Goal: Go to known website

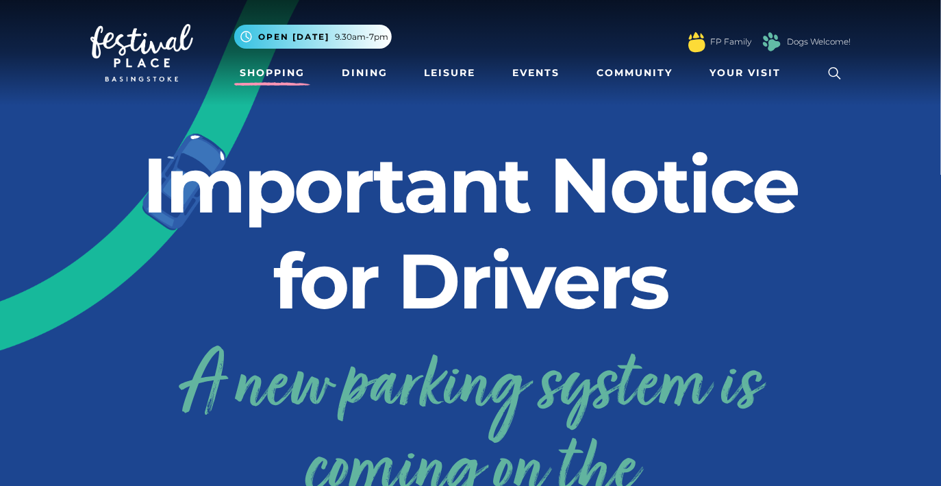
click at [278, 75] on link "Shopping" at bounding box center [272, 72] width 76 height 25
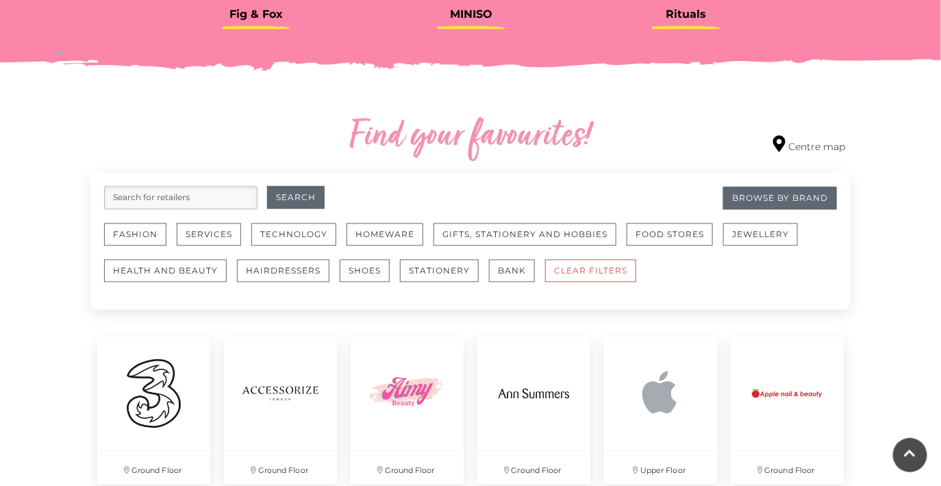
scroll to position [692, 0]
click at [358, 279] on button "Shoes" at bounding box center [365, 270] width 50 height 23
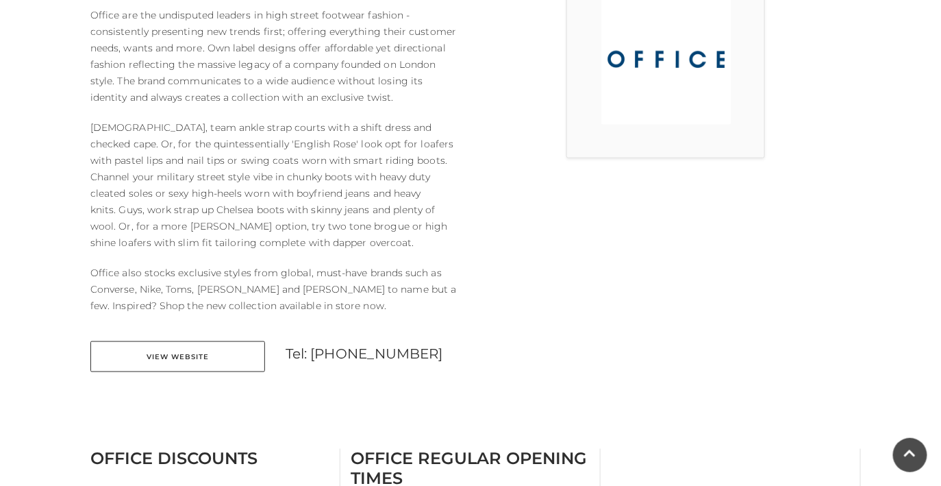
scroll to position [444, 0]
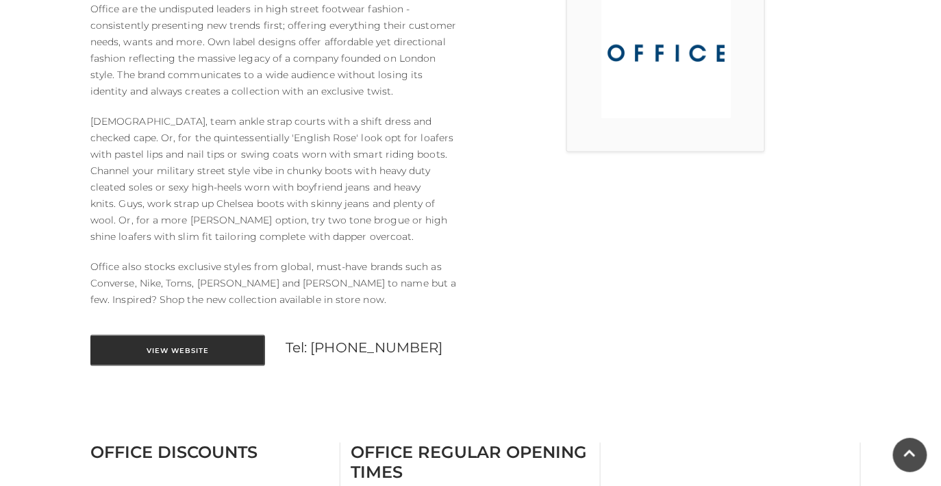
click at [243, 348] on link "View Website" at bounding box center [177, 350] width 175 height 31
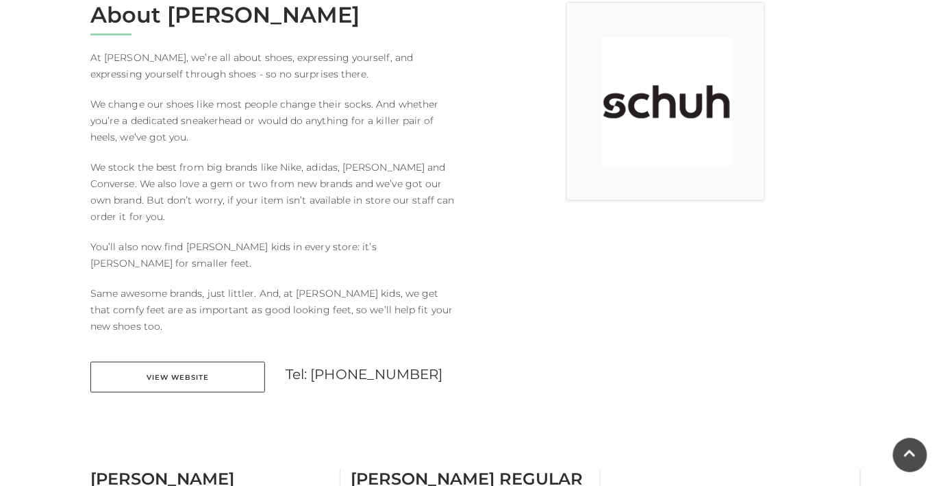
scroll to position [402, 0]
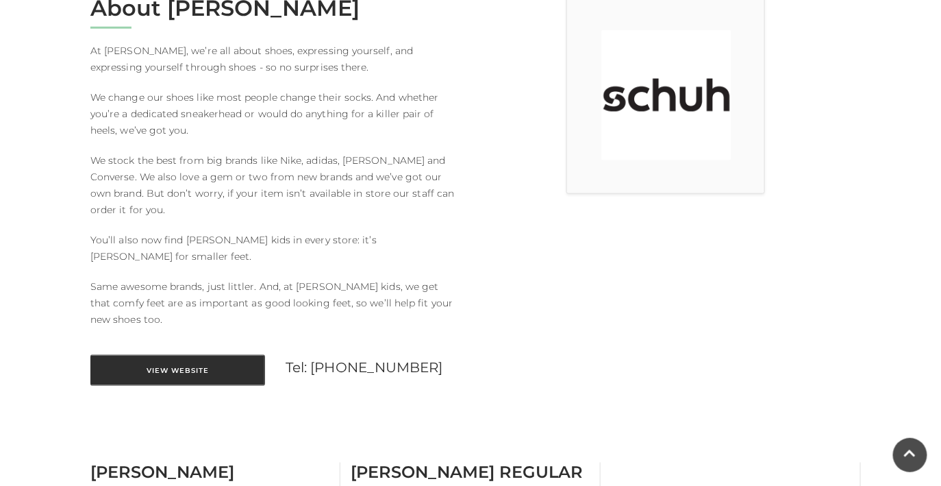
click at [207, 355] on link "View Website" at bounding box center [177, 370] width 175 height 31
